Goal: Task Accomplishment & Management: Manage account settings

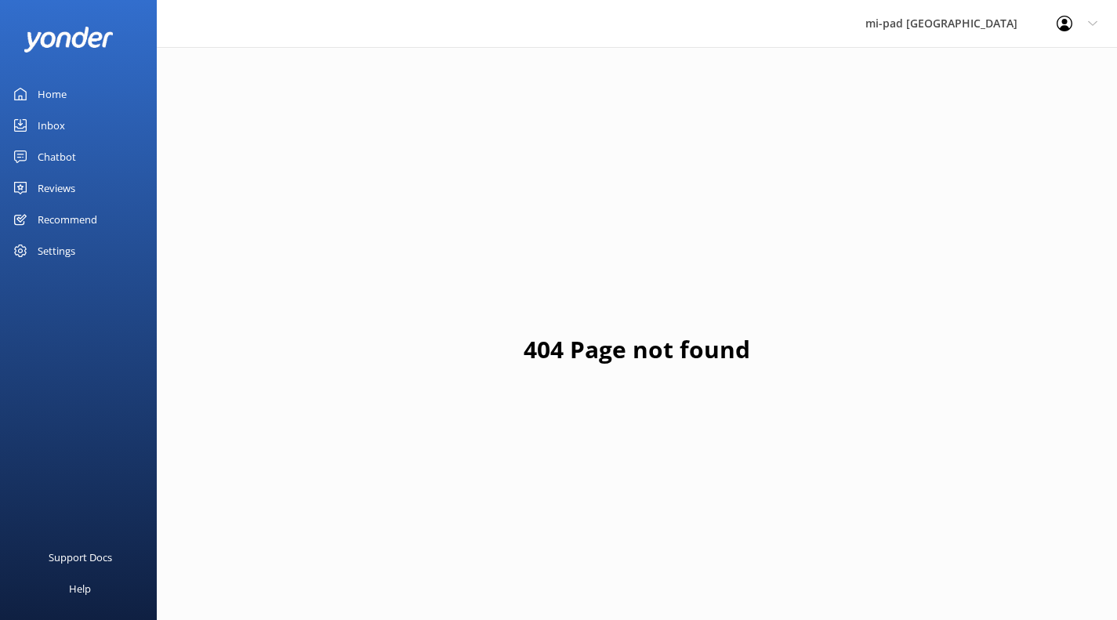
click at [60, 129] on div "Inbox" at bounding box center [51, 125] width 27 height 31
